Goal: Task Accomplishment & Management: Manage account settings

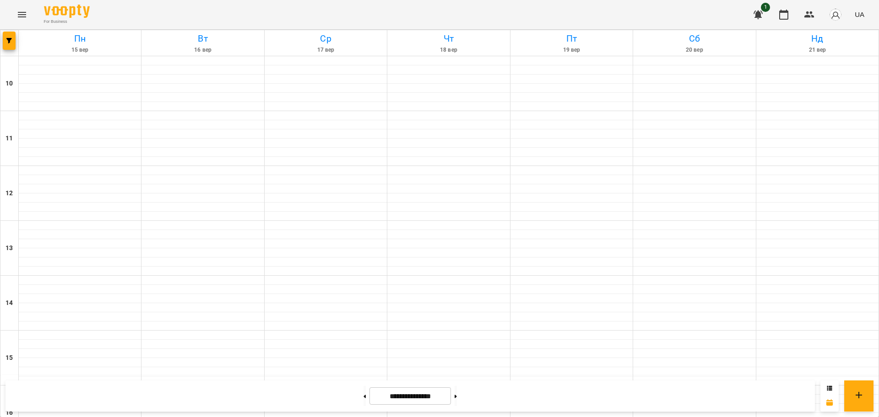
scroll to position [337, 0]
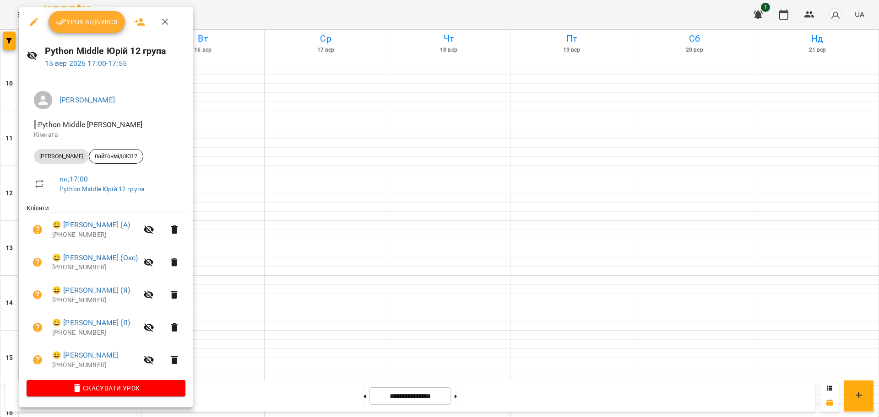
click at [244, 11] on div at bounding box center [439, 208] width 879 height 417
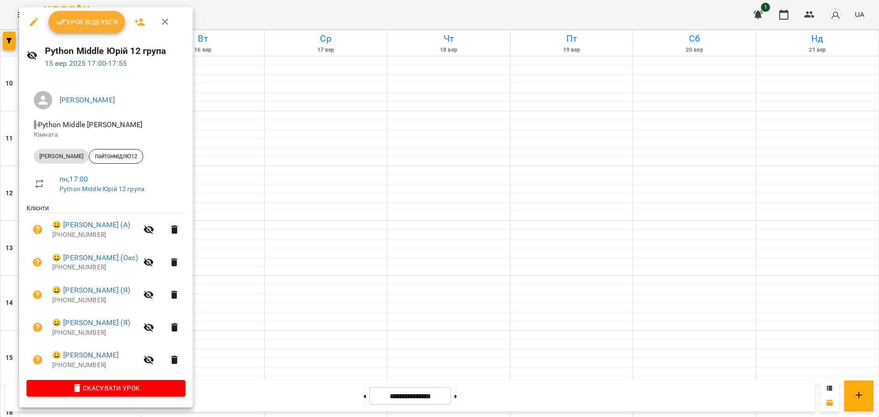
click at [305, 11] on div at bounding box center [439, 208] width 879 height 417
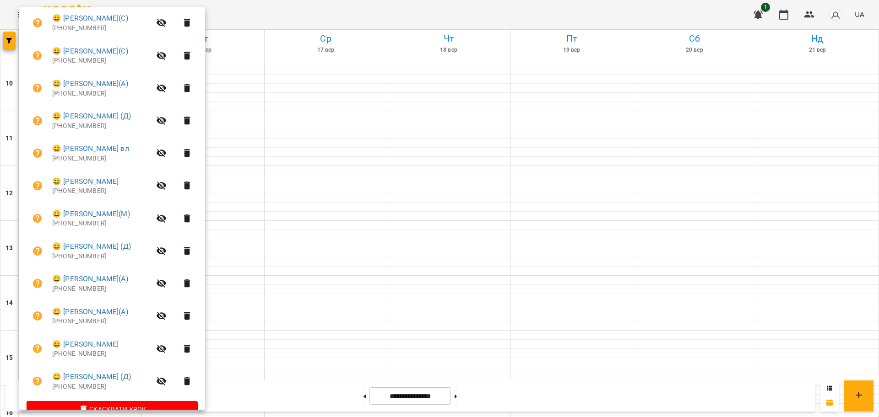
scroll to position [227, 0]
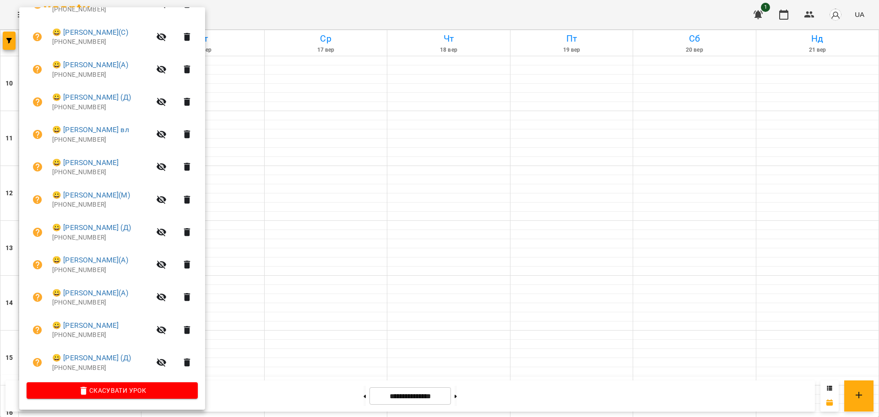
click at [374, 9] on div at bounding box center [439, 208] width 879 height 417
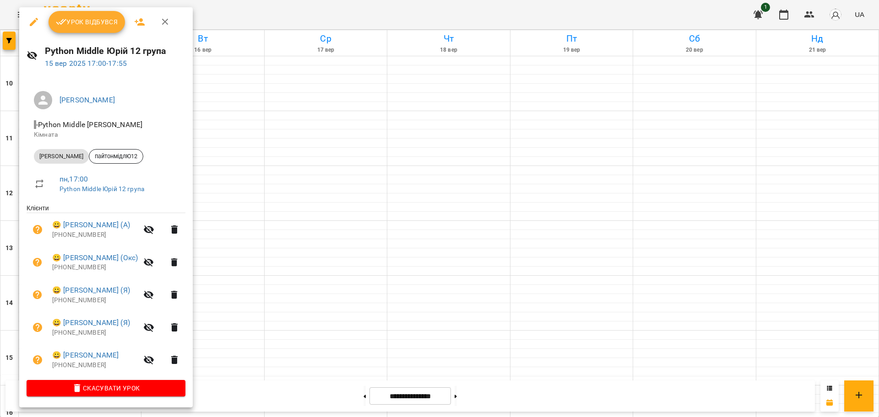
click at [270, 22] on div at bounding box center [439, 208] width 879 height 417
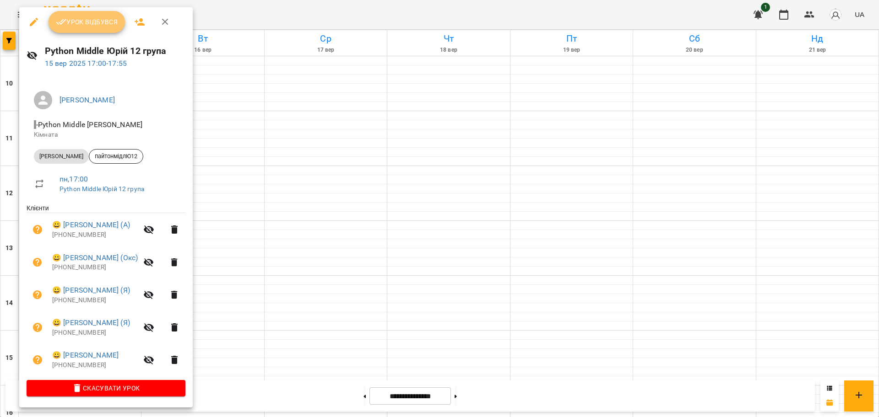
click at [95, 28] on button "Урок відбувся" at bounding box center [87, 22] width 77 height 22
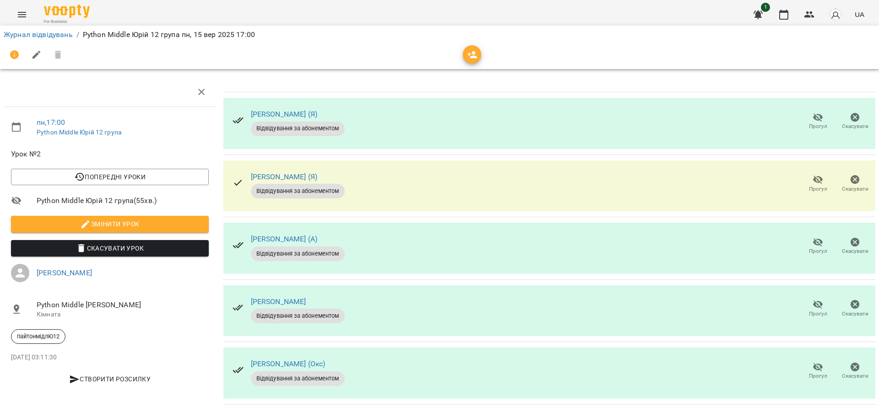
scroll to position [7, 0]
click at [812, 123] on span "Прогул" at bounding box center [818, 127] width 18 height 8
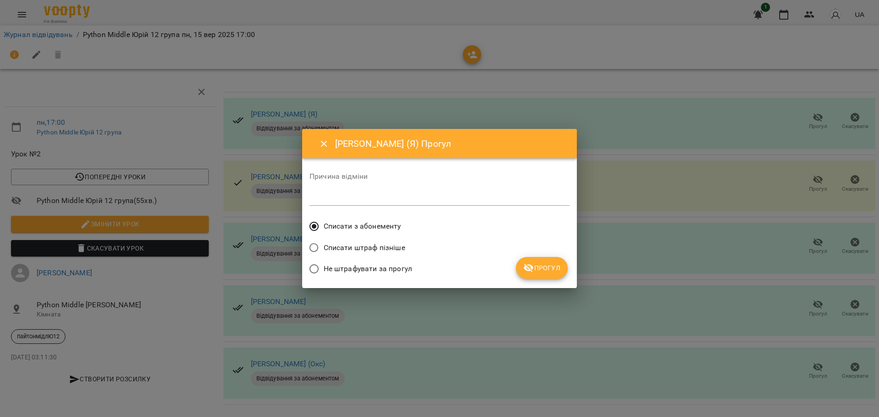
click at [540, 274] on button "Прогул" at bounding box center [542, 268] width 52 height 22
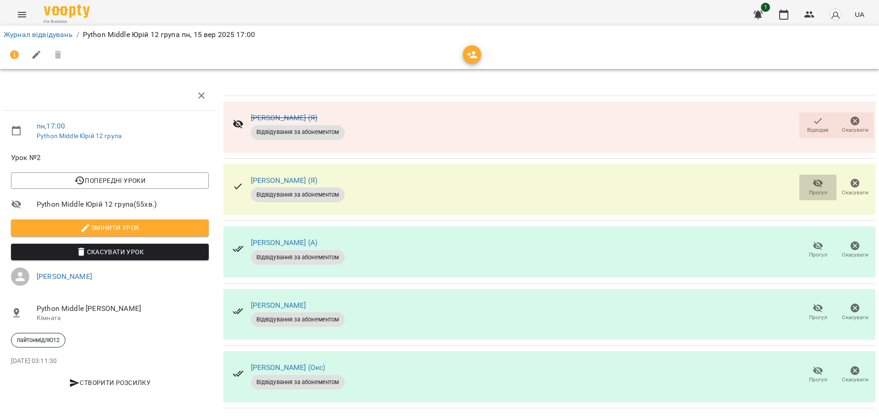
click at [809, 190] on span "Прогул" at bounding box center [818, 193] width 18 height 8
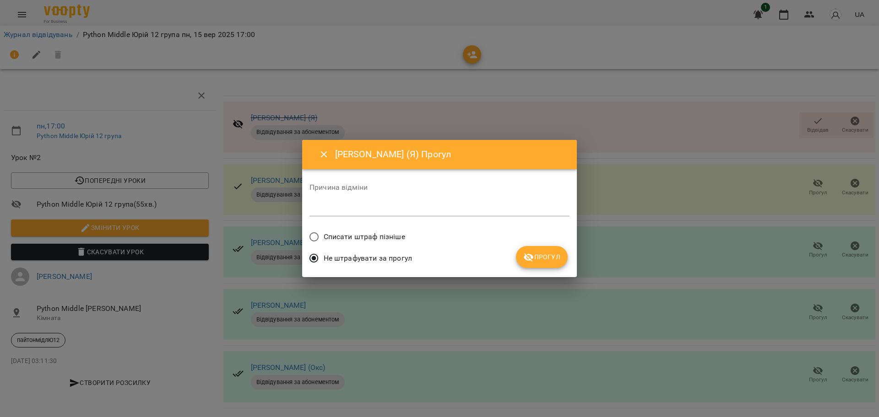
drag, startPoint x: 336, startPoint y: 235, endPoint x: 348, endPoint y: 242, distance: 13.7
click at [337, 235] on span "Списати штраф пізніше" at bounding box center [364, 237] width 81 height 11
click at [537, 261] on span "Прогул" at bounding box center [541, 257] width 37 height 11
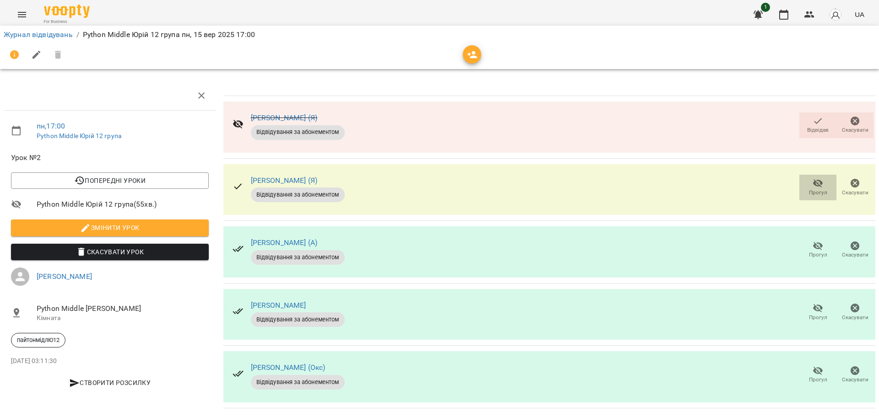
click at [813, 183] on icon "button" at bounding box center [818, 183] width 10 height 9
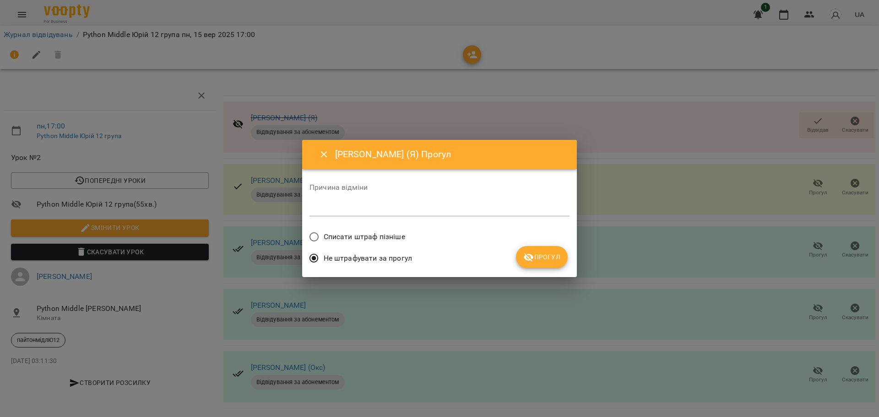
drag, startPoint x: 382, startPoint y: 236, endPoint x: 437, endPoint y: 260, distance: 59.9
click at [382, 237] on span "Списати штраф пізніше" at bounding box center [364, 237] width 81 height 11
click at [519, 261] on button "Прогул" at bounding box center [542, 257] width 52 height 22
